Goal: Task Accomplishment & Management: Manage account settings

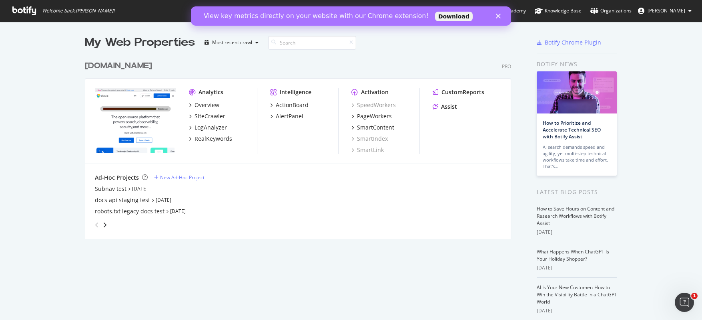
click at [687, 12] on button "[PERSON_NAME]" at bounding box center [665, 10] width 66 height 13
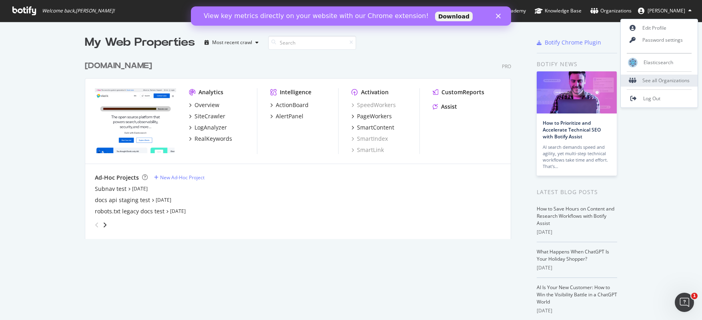
click at [656, 81] on div "See all Organizations" at bounding box center [659, 80] width 77 height 12
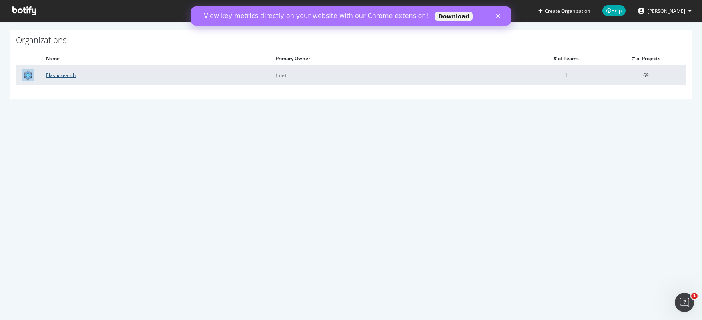
click at [61, 77] on link "Elasticsearch" at bounding box center [61, 75] width 30 height 7
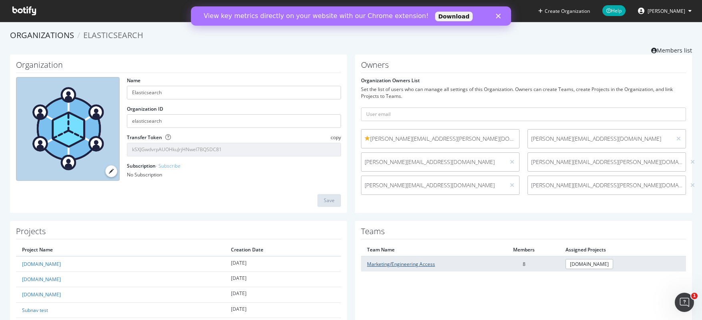
click at [406, 264] on link "Marketing/Engineering Access" at bounding box center [401, 263] width 68 height 7
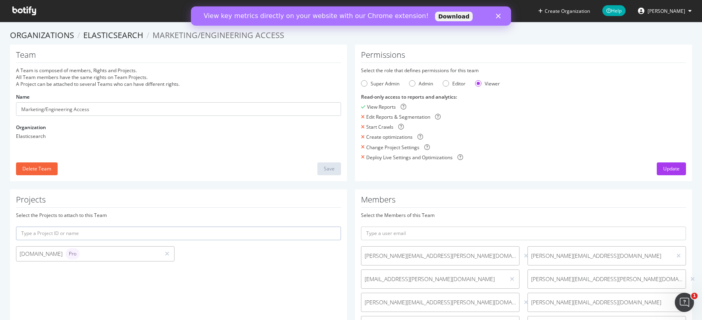
click at [497, 16] on icon "Close" at bounding box center [498, 16] width 5 height 5
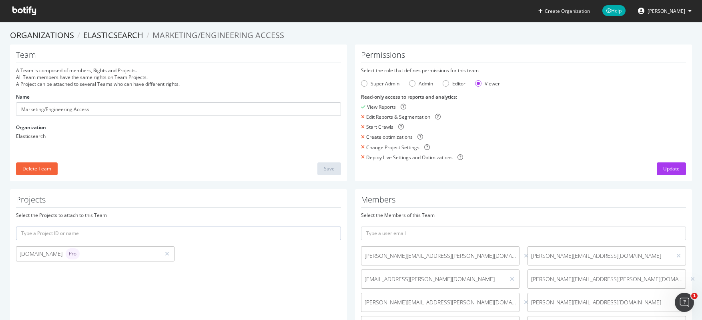
click at [689, 9] on icon at bounding box center [690, 10] width 3 height 5
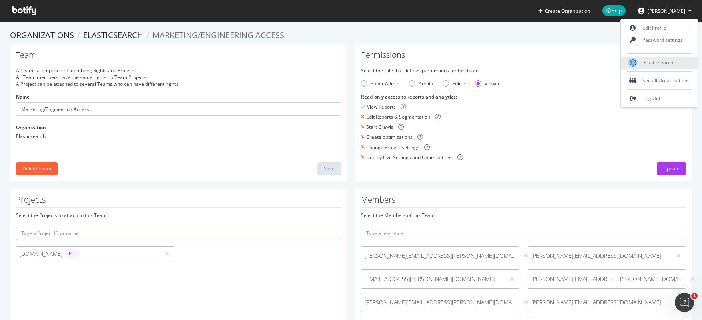
click at [649, 61] on span "Elasticsearch" at bounding box center [659, 62] width 30 height 7
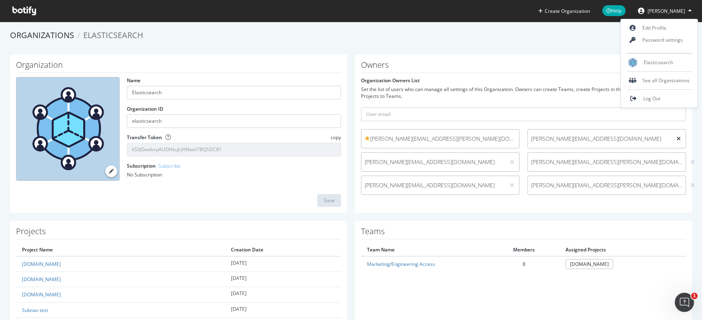
click at [679, 139] on icon at bounding box center [679, 139] width 4 height 6
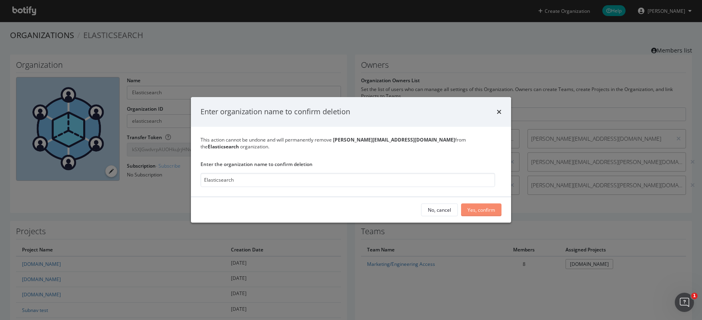
type input "Elasticsearch"
click at [479, 206] on div "Yes, confirm" at bounding box center [482, 209] width 28 height 7
